Goal: Transaction & Acquisition: Purchase product/service

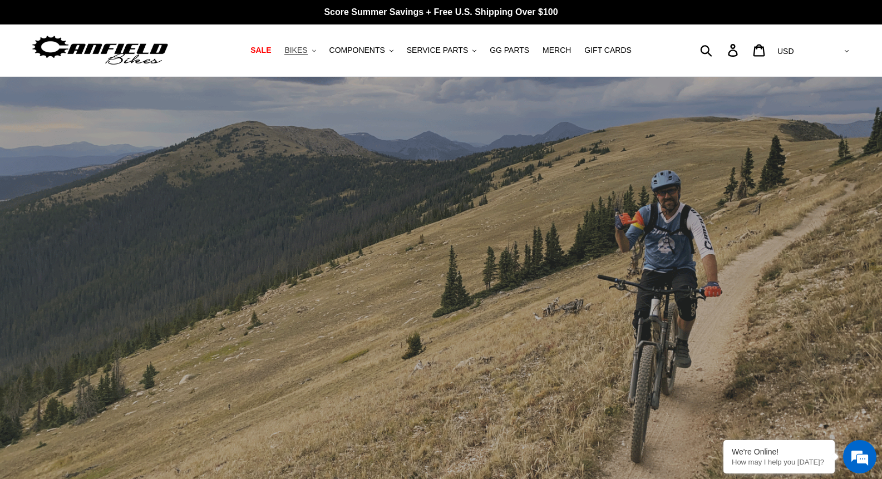
click at [307, 54] on span "BIKES" at bounding box center [295, 50] width 23 height 9
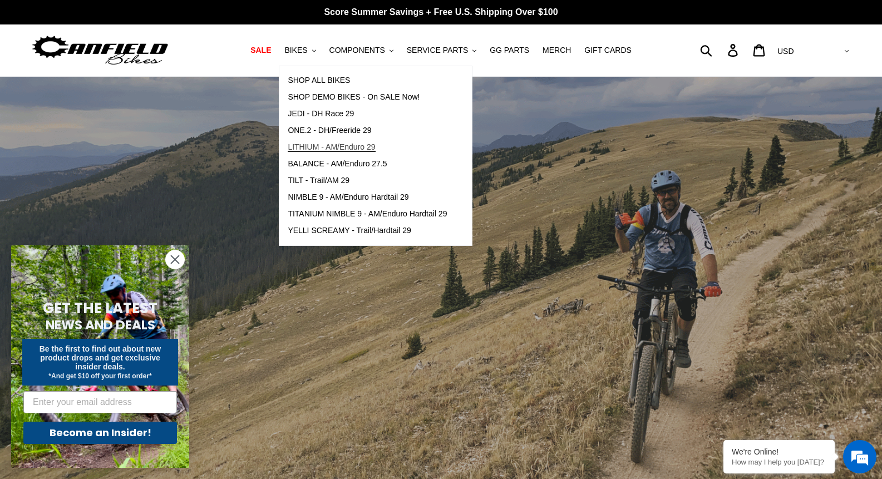
click at [353, 147] on span "LITHIUM - AM/Enduro 29" at bounding box center [331, 146] width 87 height 9
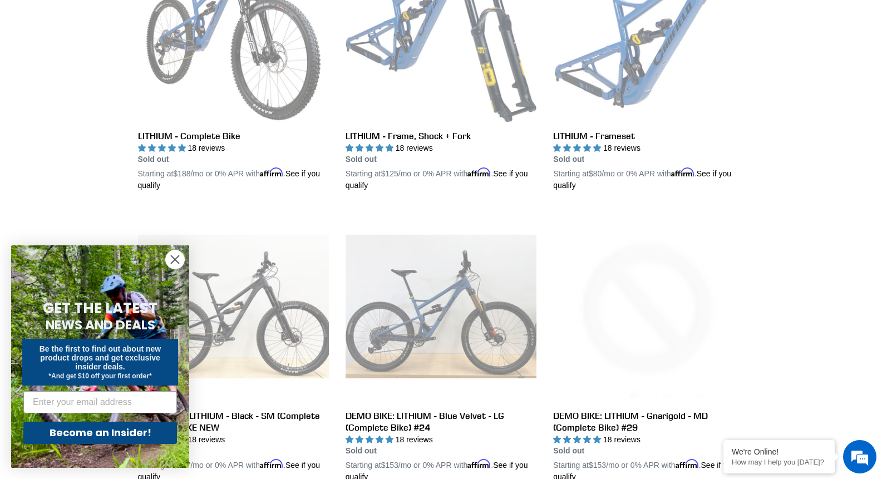
scroll to position [445, 0]
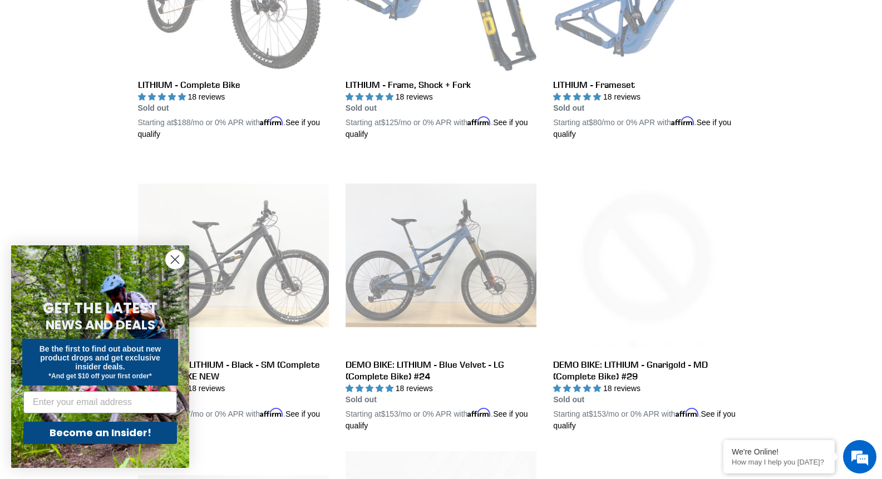
click at [174, 257] on circle "Close dialog" at bounding box center [175, 259] width 18 height 18
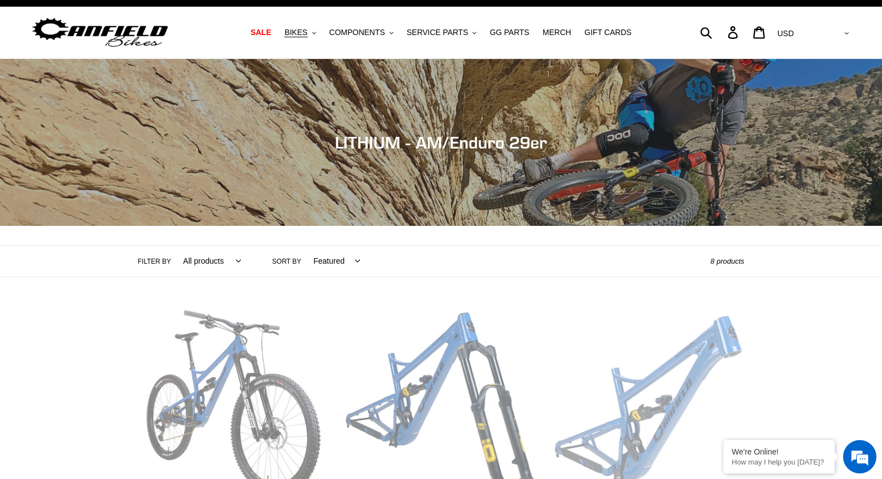
scroll to position [0, 0]
